Goal: Ask a question: Seek information or help from site administrators or community

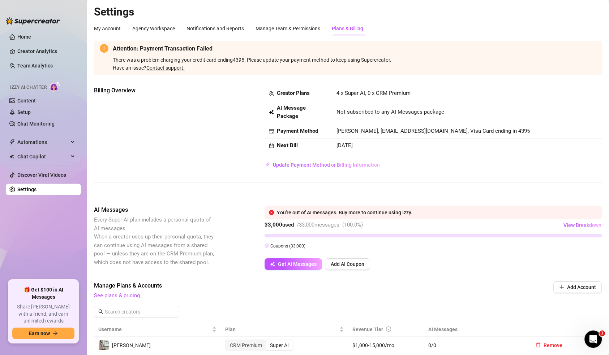
scroll to position [182, 0]
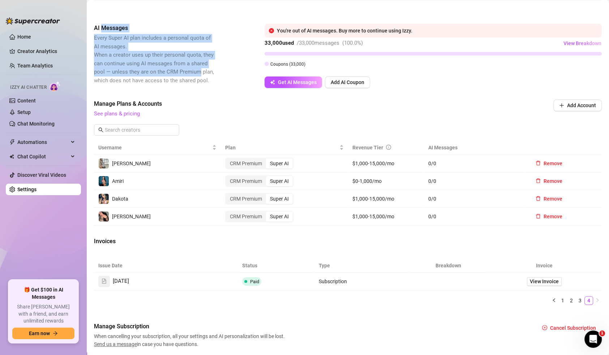
drag, startPoint x: 103, startPoint y: 29, endPoint x: 203, endPoint y: 68, distance: 107.1
click at [203, 68] on div "AI Messages Every Super AI plan includes a personal quota of AI messages. When …" at bounding box center [154, 54] width 121 height 61
click at [203, 68] on span "Every Super AI plan includes a personal quota of AI messages. When a creator us…" at bounding box center [154, 59] width 120 height 49
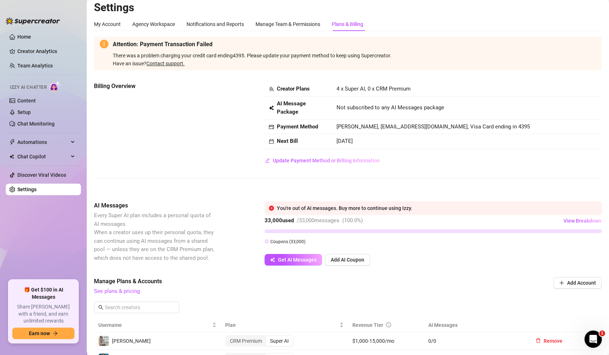
scroll to position [14, 0]
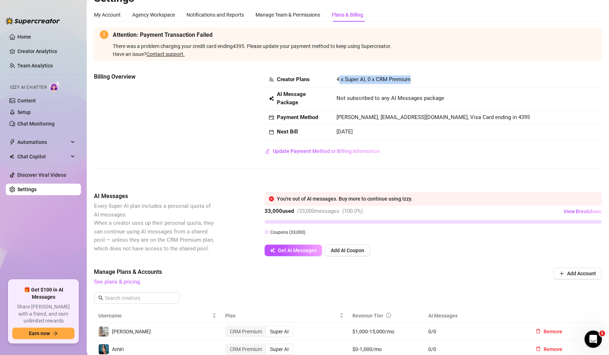
drag, startPoint x: 337, startPoint y: 78, endPoint x: 464, endPoint y: 73, distance: 126.5
click at [464, 73] on td "4 x Super AI, 0 x CRM Premium" at bounding box center [467, 80] width 270 height 15
click at [464, 72] on div "Attention: Payment Transaction Failed There was a problem charging your credit …" at bounding box center [348, 272] width 508 height 490
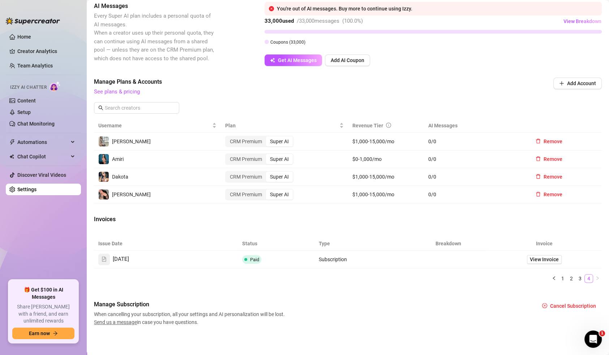
click at [585, 276] on link "4" at bounding box center [589, 279] width 8 height 8
click at [576, 279] on link "3" at bounding box center [580, 279] width 8 height 8
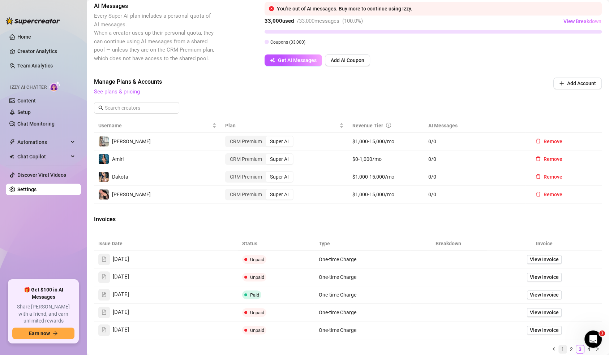
click at [559, 350] on link "1" at bounding box center [563, 350] width 8 height 8
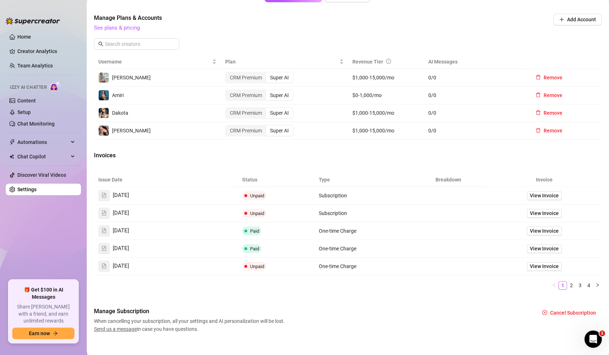
scroll to position [268, 0]
click at [530, 232] on span "View Invoice" at bounding box center [544, 231] width 29 height 8
click at [567, 282] on link "2" at bounding box center [571, 285] width 8 height 8
click at [576, 283] on link "3" at bounding box center [580, 285] width 8 height 8
click at [585, 283] on link "4" at bounding box center [589, 285] width 8 height 8
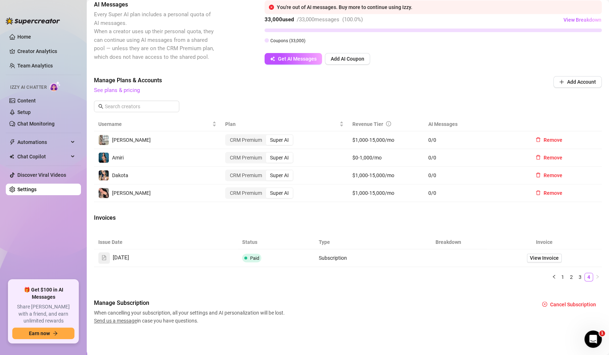
scroll to position [158, 0]
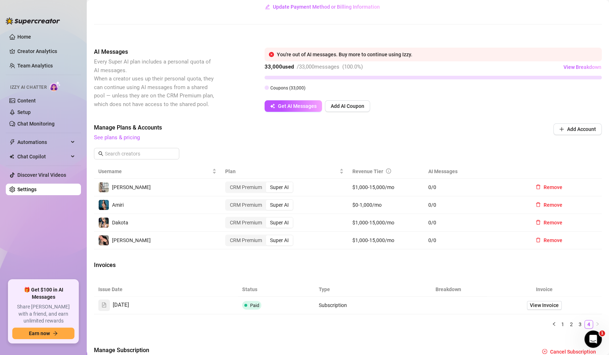
click at [594, 345] on div "Open Intercom Messenger" at bounding box center [592, 339] width 24 height 24
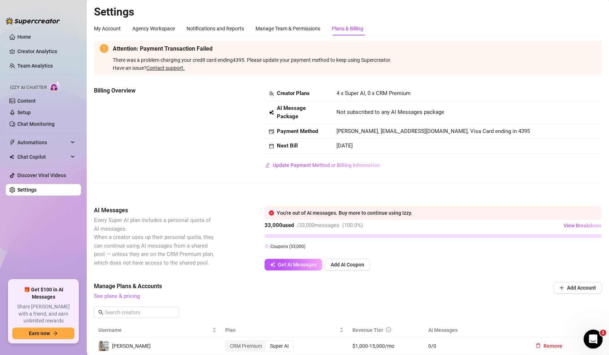
click at [363, 336] on icon "Open Intercom Messenger" at bounding box center [592, 338] width 12 height 12
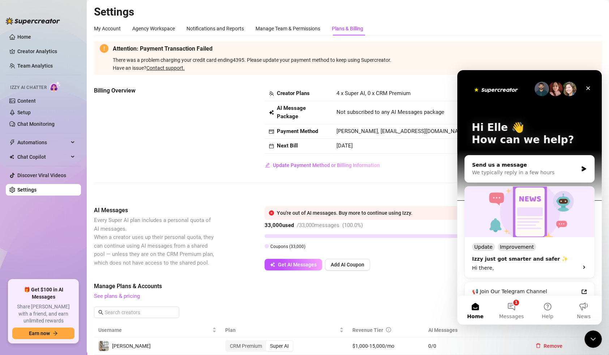
click at [363, 167] on div "Send us a message" at bounding box center [525, 165] width 106 height 8
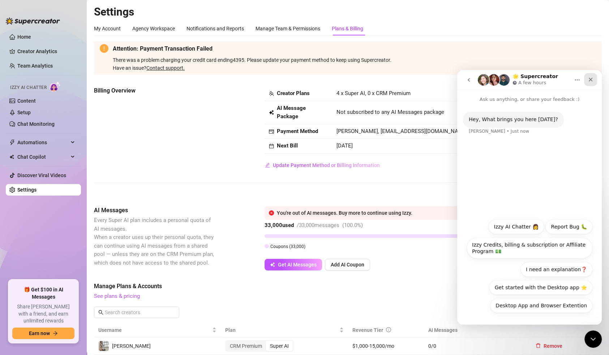
click at [363, 79] on icon "Close" at bounding box center [590, 80] width 6 height 6
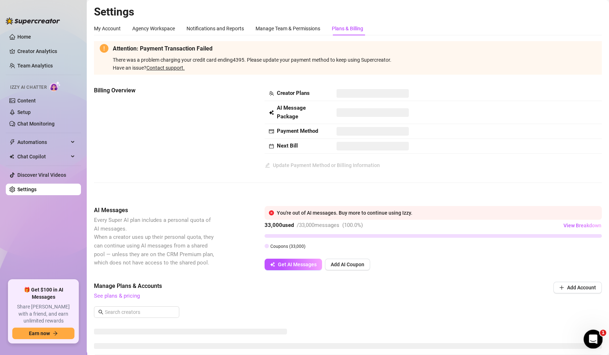
click at [590, 340] on icon "Open Intercom Messenger" at bounding box center [591, 339] width 5 height 6
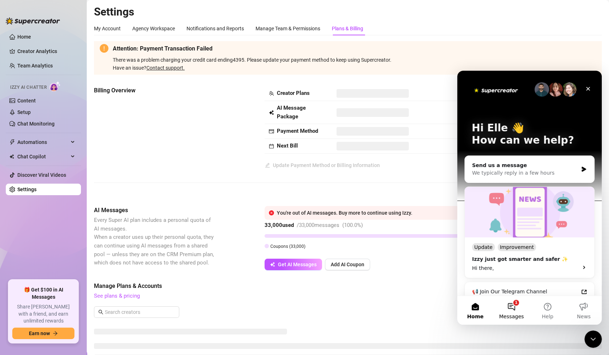
click at [502, 309] on button "1 Messages" at bounding box center [511, 310] width 36 height 29
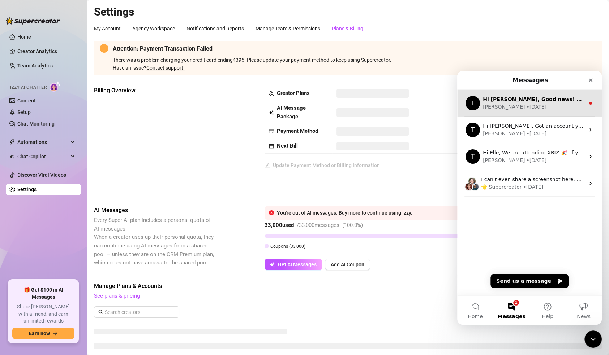
click at [520, 103] on div "Hi Elle, Good news! We’ve just launched our Referral Program 🚀 Invite your frie…" at bounding box center [534, 100] width 102 height 8
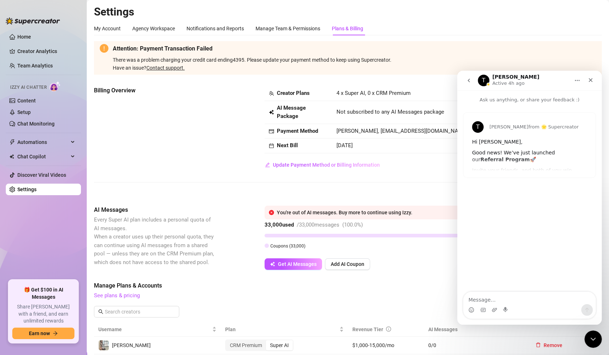
click at [470, 81] on icon "go back" at bounding box center [469, 81] width 6 height 6
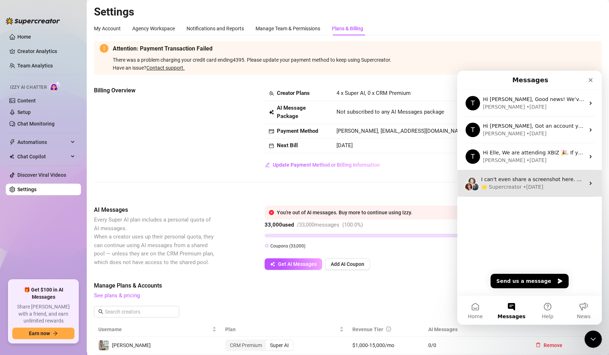
click at [544, 188] on div "🌟 Supercreator • 2w ago" at bounding box center [533, 188] width 104 height 8
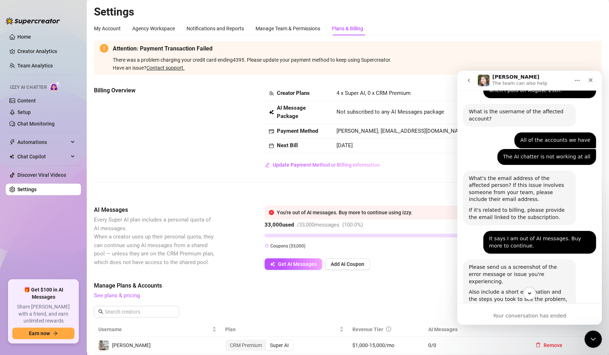
scroll to position [329, 0]
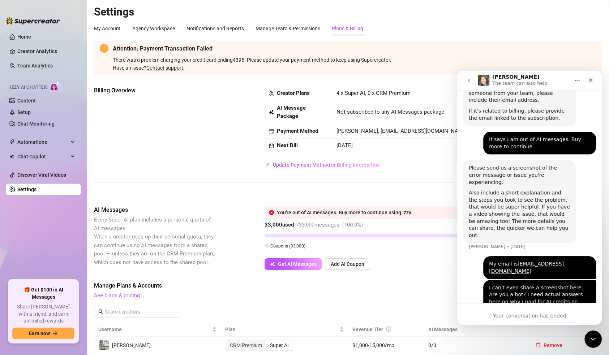
click at [471, 81] on button "go back" at bounding box center [469, 81] width 14 height 14
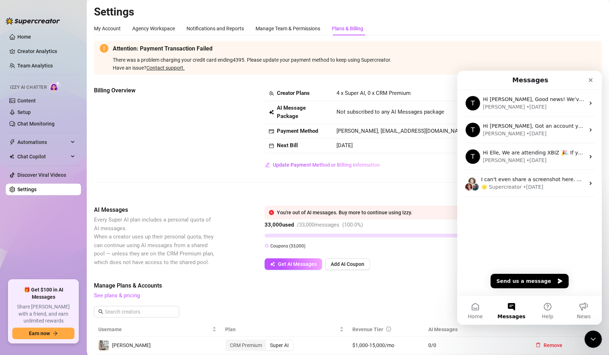
scroll to position [0, 0]
click at [534, 284] on button "Send us a message" at bounding box center [529, 281] width 78 height 14
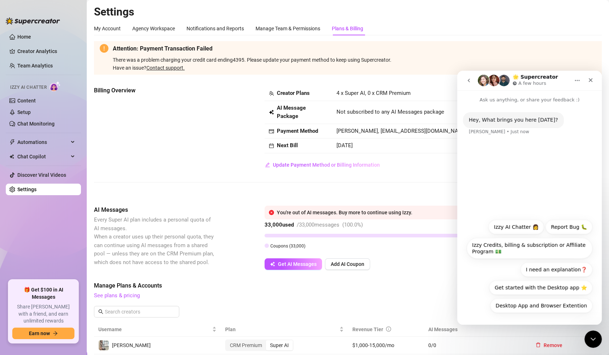
drag, startPoint x: 543, startPoint y: 250, endPoint x: 523, endPoint y: 246, distance: 19.8
click at [523, 246] on button "Izzy Credits, billing & subscription or Affiliate Program 💵" at bounding box center [529, 248] width 126 height 21
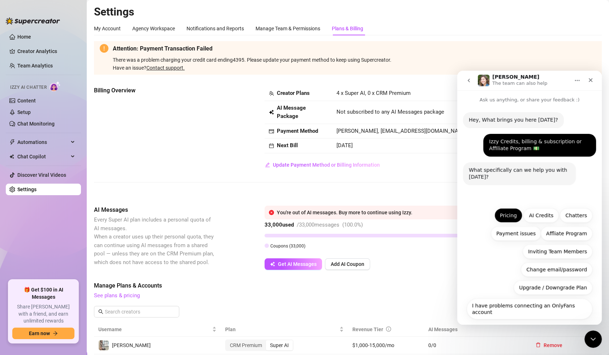
click at [516, 214] on button "Pricing" at bounding box center [508, 215] width 28 height 14
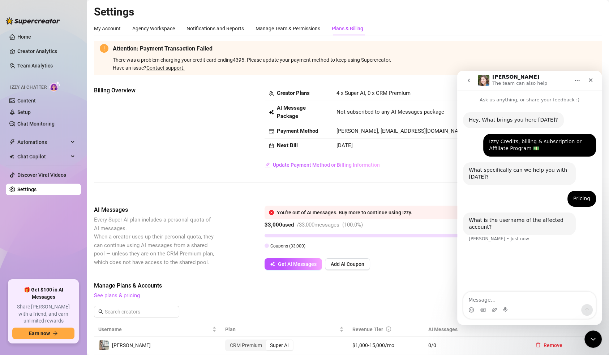
click at [513, 302] on textarea "Message…" at bounding box center [529, 298] width 132 height 12
type textarea "[EMAIL_ADDRESS][DOMAIN_NAME]"
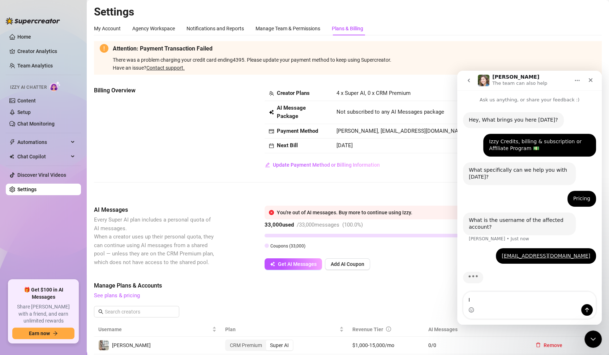
scroll to position [3, 0]
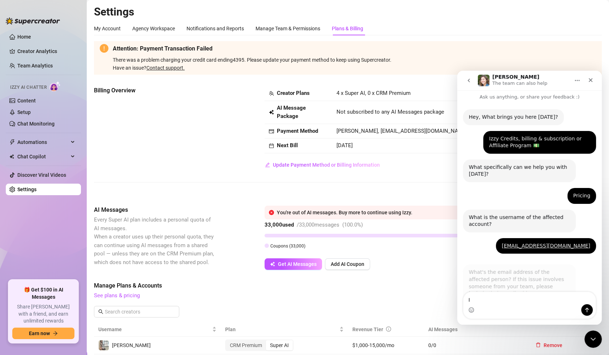
type textarea "I"
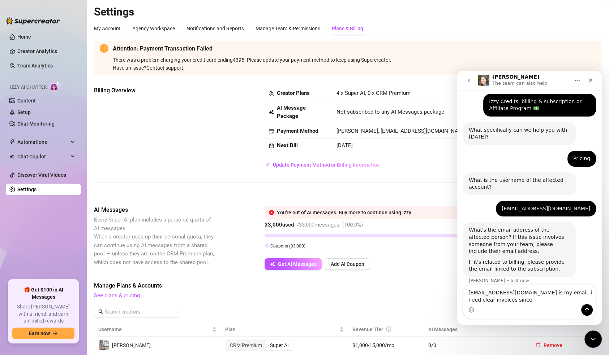
scroll to position [47, 0]
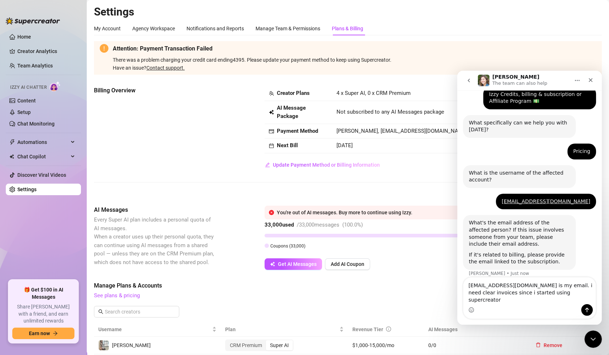
type textarea "elle@sinfluence.vip is my email. i need clear invoices since i started using su…"
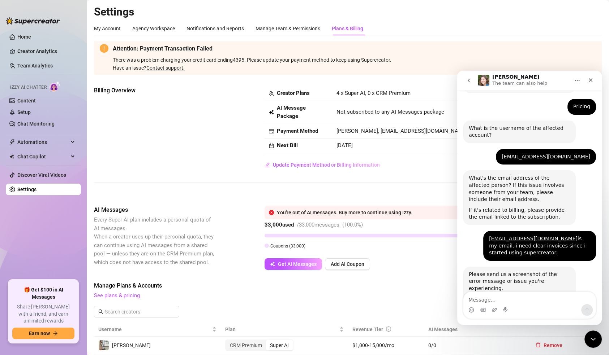
scroll to position [143, 0]
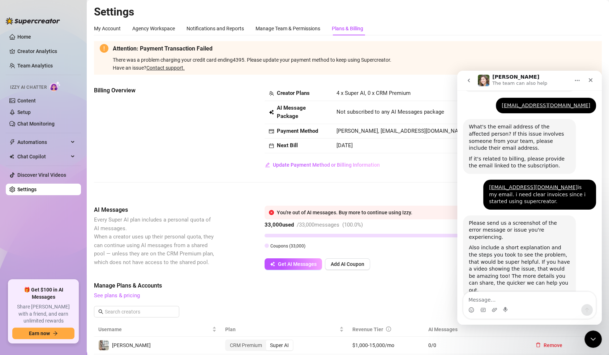
click at [546, 309] on div "Intercom messenger" at bounding box center [529, 311] width 132 height 12
click at [531, 301] on textarea "Message…" at bounding box center [529, 298] width 132 height 12
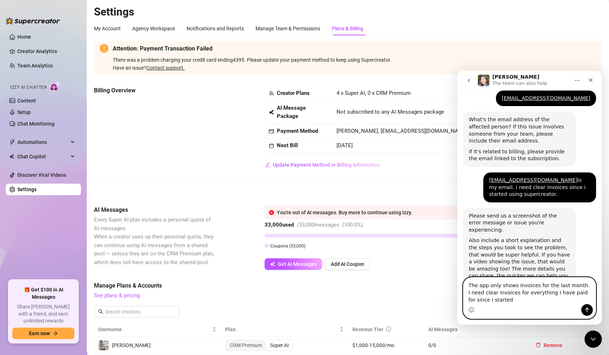
scroll to position [158, 0]
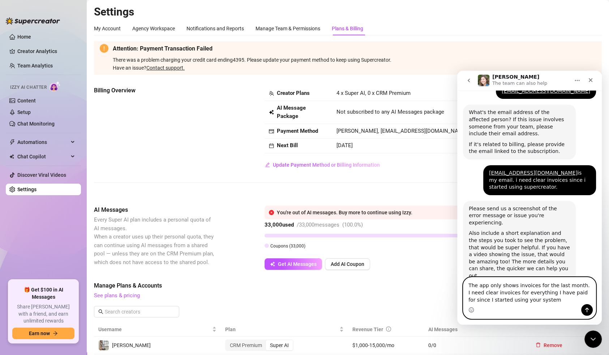
type textarea "The app only shows invoices for the last month. I need clear invoices for every…"
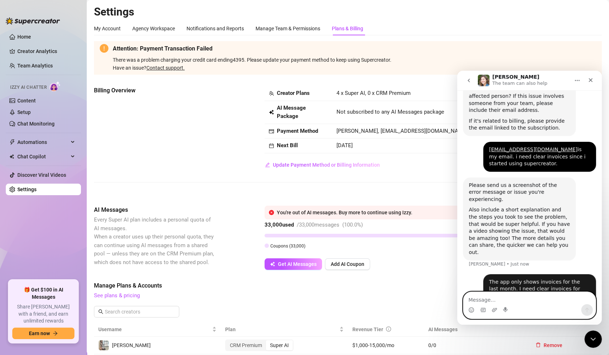
scroll to position [186, 0]
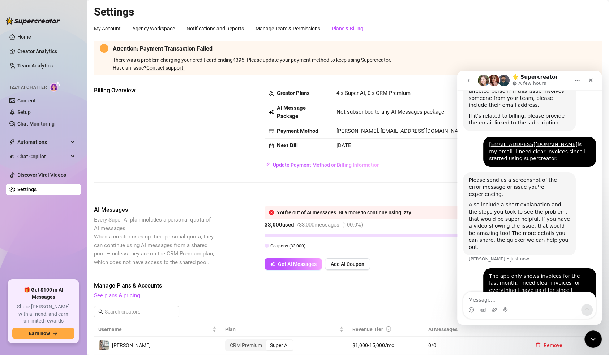
drag, startPoint x: 503, startPoint y: 82, endPoint x: 495, endPoint y: 79, distance: 7.9
click at [495, 79] on img "Intercom messenger" at bounding box center [494, 81] width 12 height 12
click at [484, 80] on img "Intercom messenger" at bounding box center [484, 81] width 12 height 12
